Goal: Transaction & Acquisition: Purchase product/service

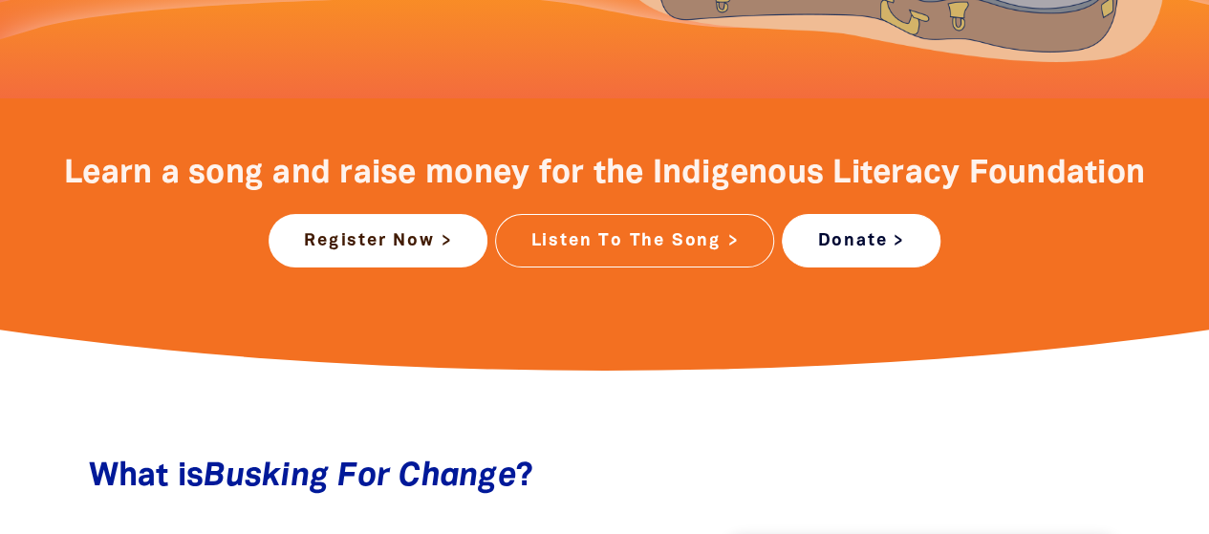
scroll to position [696, 0]
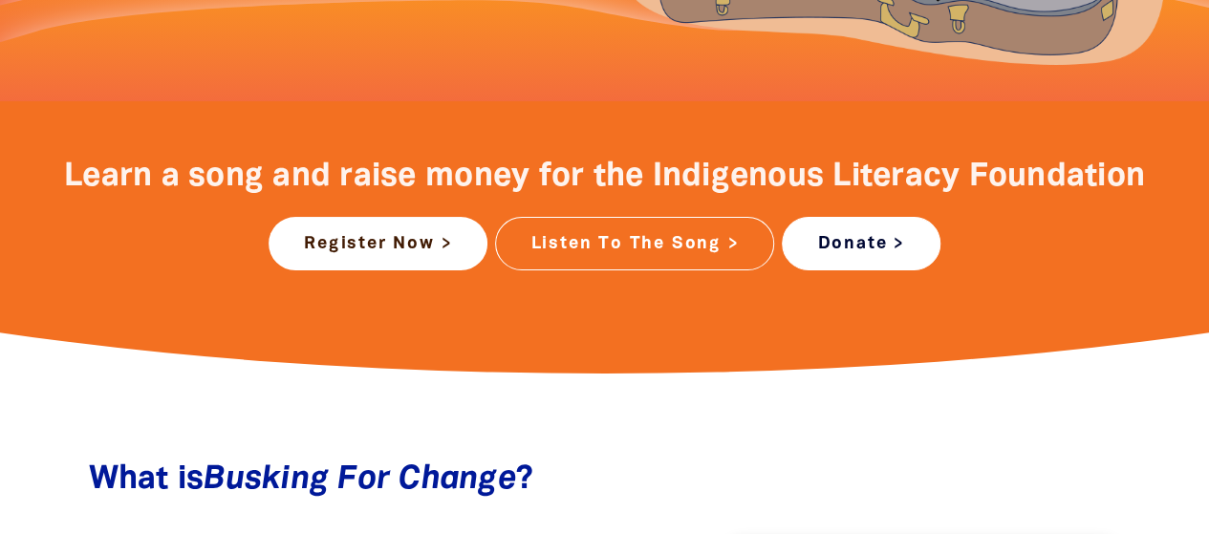
click at [842, 229] on link "Donate >" at bounding box center [861, 244] width 158 height 54
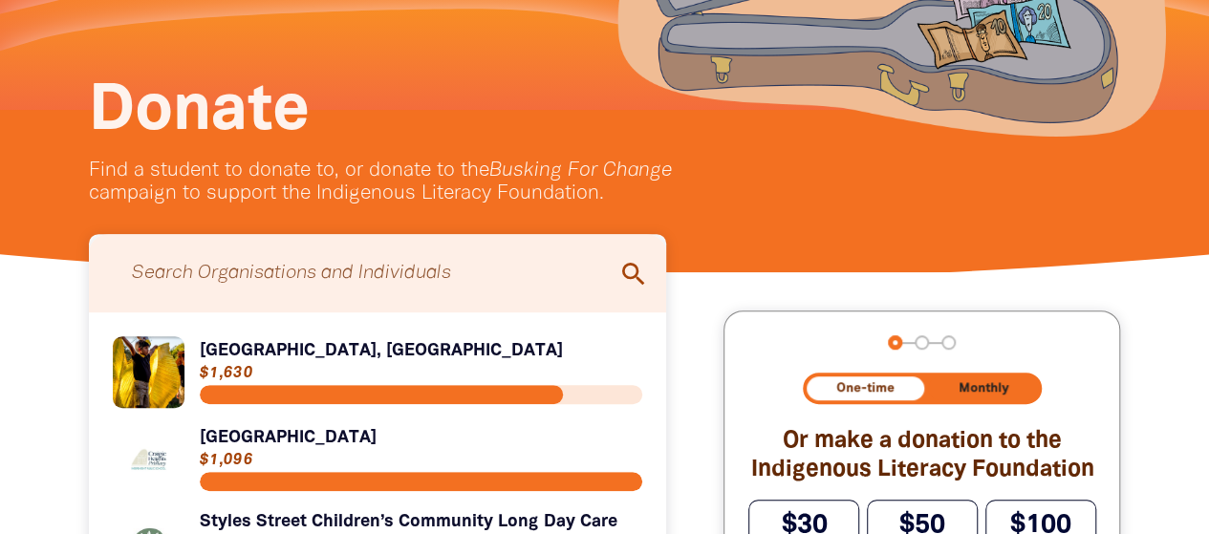
scroll to position [302, 0]
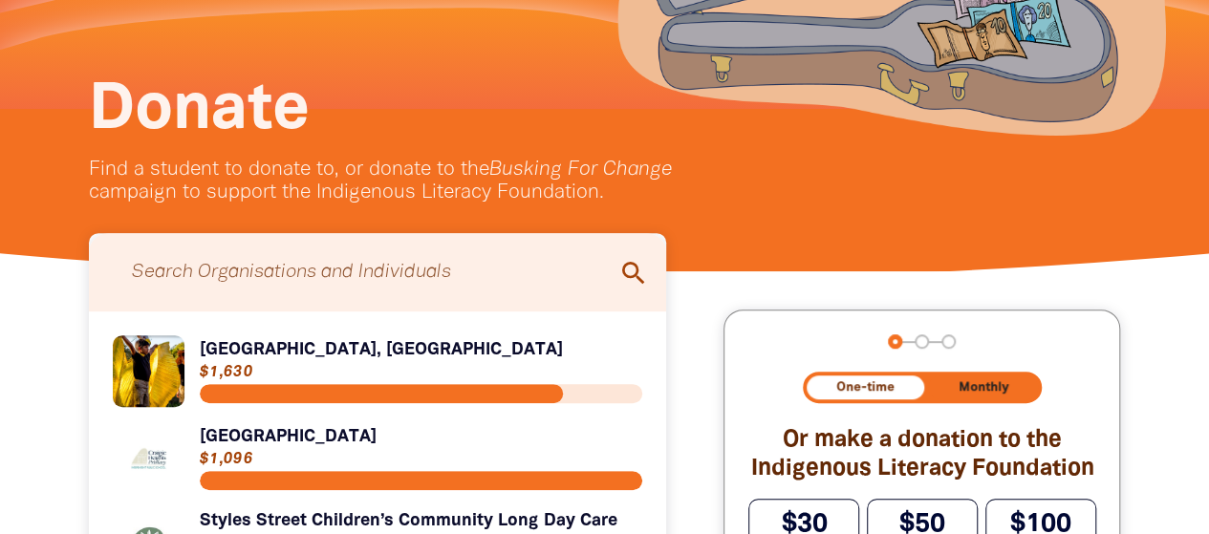
click at [367, 276] on input "Search for individuals and teams:" at bounding box center [378, 272] width 540 height 59
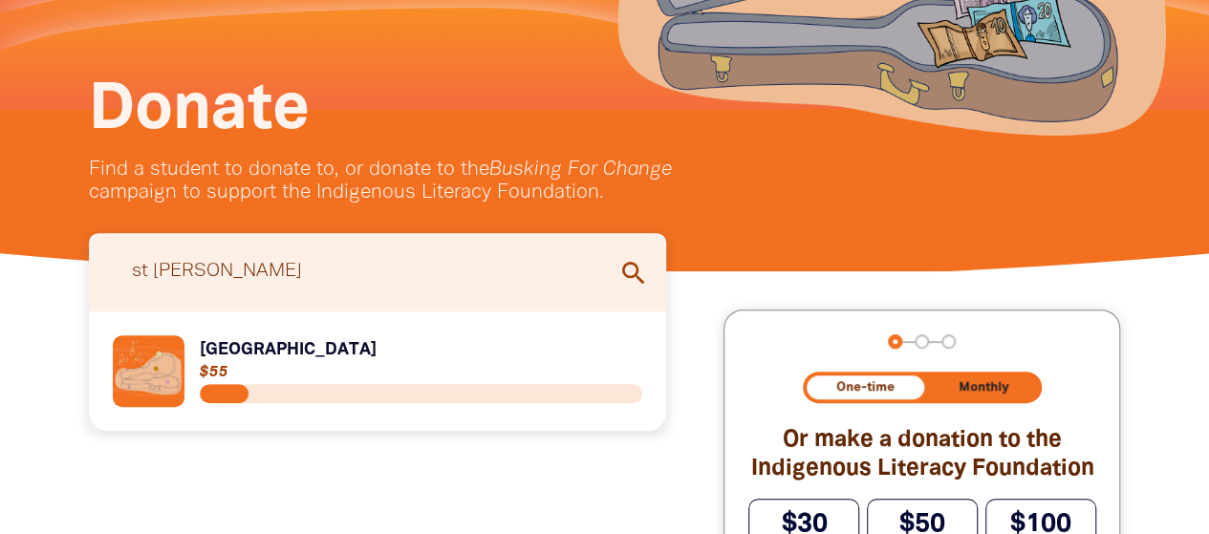
type input "st [PERSON_NAME]"
click at [333, 352] on link "Link to [GEOGRAPHIC_DATA]" at bounding box center [378, 372] width 531 height 72
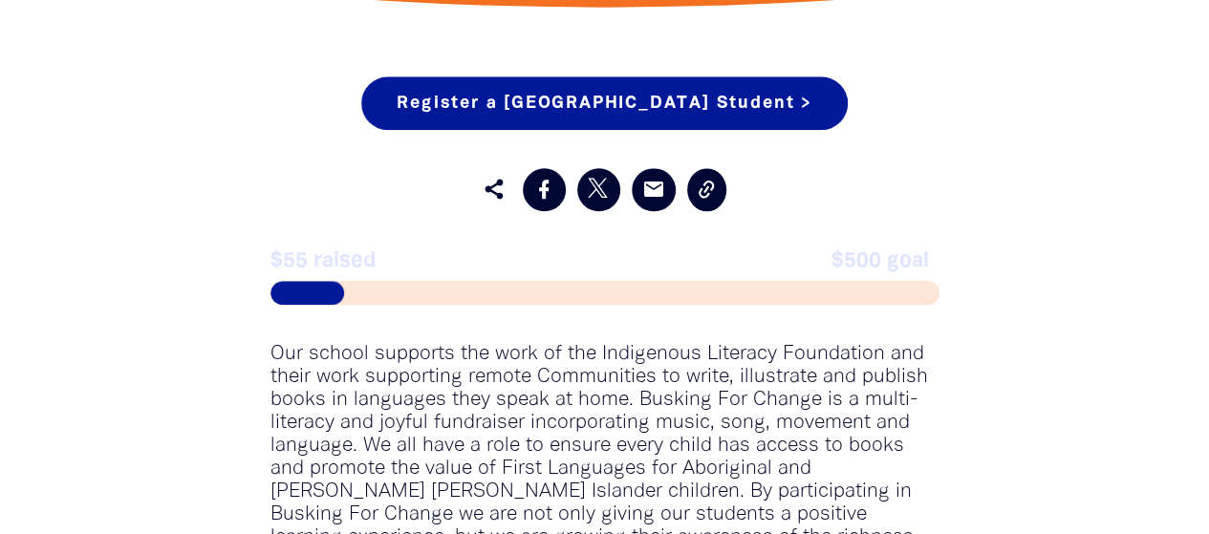
scroll to position [1007, 0]
